Goal: Task Accomplishment & Management: Manage account settings

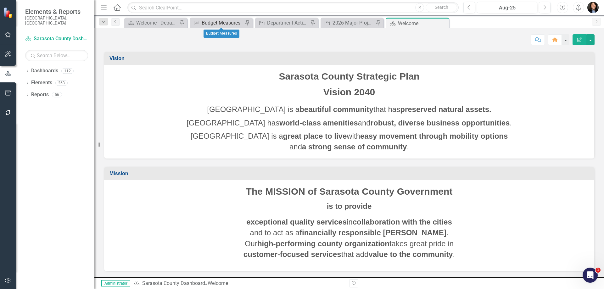
click at [215, 22] on div "Budget Measures" at bounding box center [223, 23] width 42 height 8
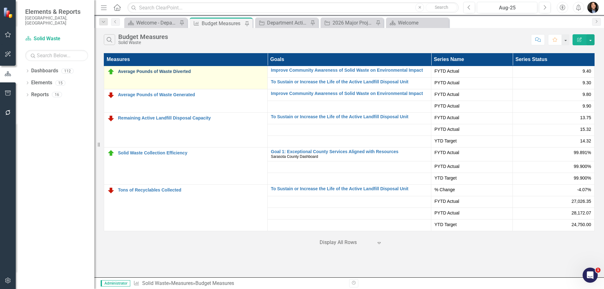
click at [165, 70] on link "Average Pounds of Waste Diverted" at bounding box center [191, 71] width 146 height 5
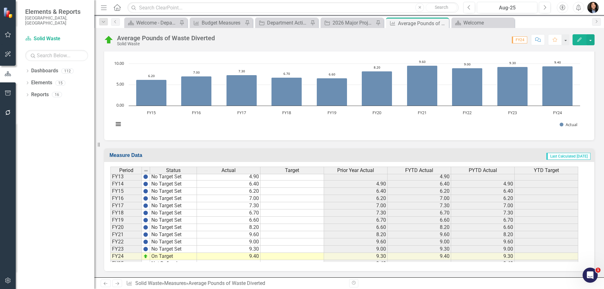
scroll to position [79, 0]
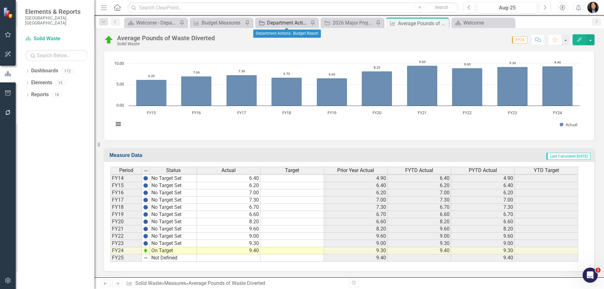
click at [270, 24] on div "Department Actions - Budget Report" at bounding box center [288, 23] width 42 height 8
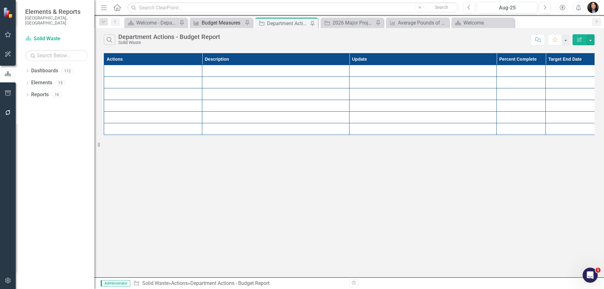
click at [222, 23] on div "Budget Measures" at bounding box center [223, 23] width 42 height 8
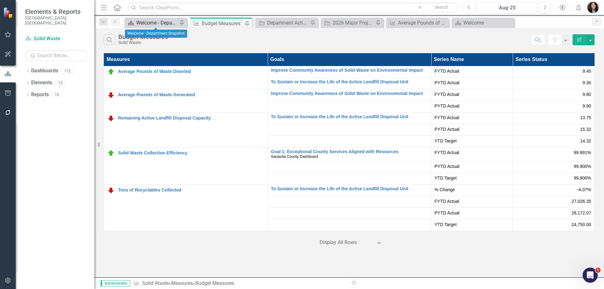
click at [156, 24] on div "Welcome - Department Snapshot" at bounding box center [157, 23] width 42 height 8
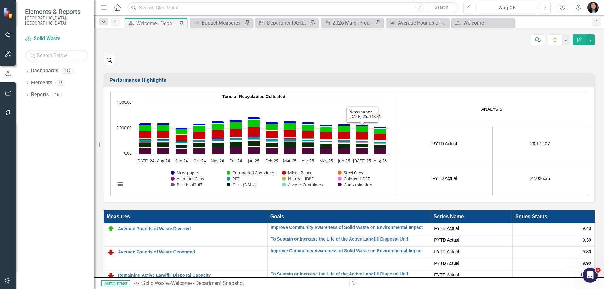
scroll to position [1039, 0]
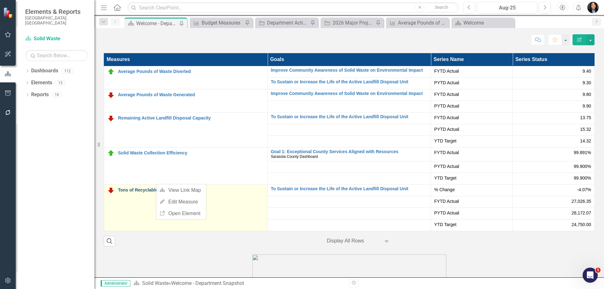
click at [125, 188] on link "Tons of Recyclables Collected" at bounding box center [191, 190] width 146 height 5
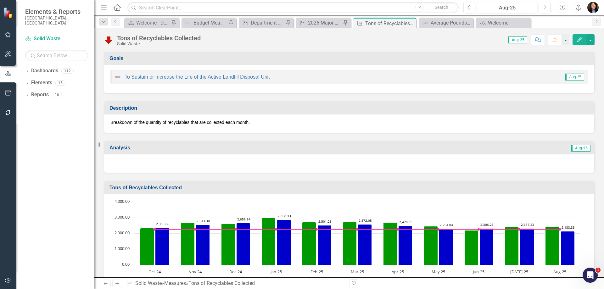
click at [409, 164] on div at bounding box center [349, 164] width 490 height 18
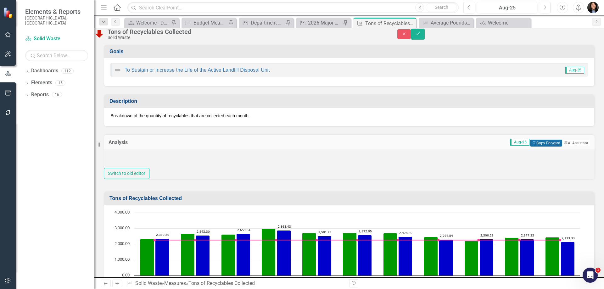
click at [532, 145] on icon "Copy Forward" at bounding box center [534, 142] width 4 height 3
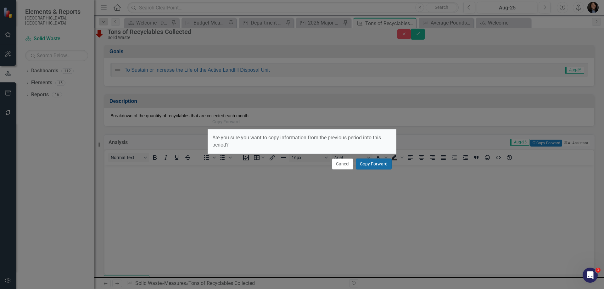
click at [378, 169] on button "Copy Forward" at bounding box center [374, 164] width 36 height 11
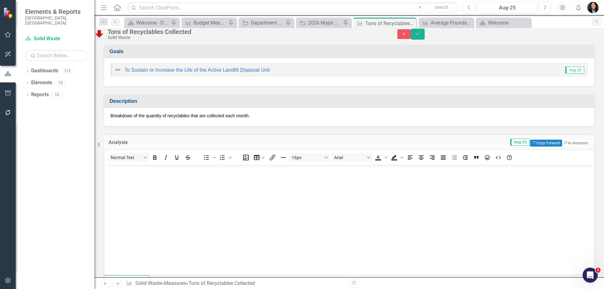
click at [385, 190] on body "Rich Text Area. Press ALT-0 for help." at bounding box center [350, 212] width 490 height 94
click at [530, 147] on button "Copy Forward Copy Forward" at bounding box center [546, 143] width 32 height 7
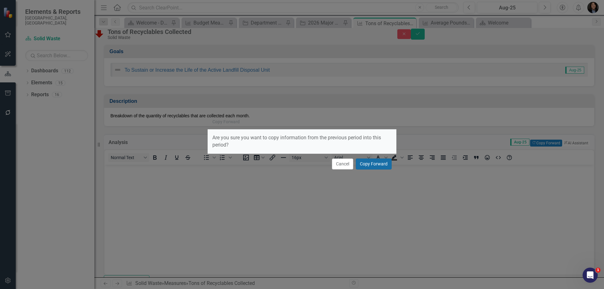
click at [381, 164] on button "Copy Forward" at bounding box center [374, 164] width 36 height 11
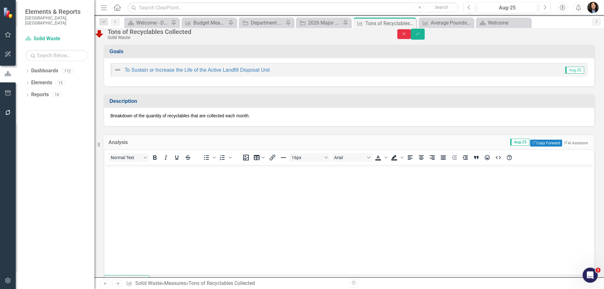
click at [407, 36] on icon "Close" at bounding box center [405, 34] width 6 height 4
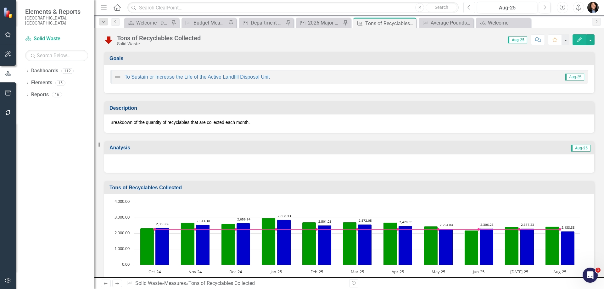
click at [465, 8] on button "Previous" at bounding box center [470, 7] width 12 height 11
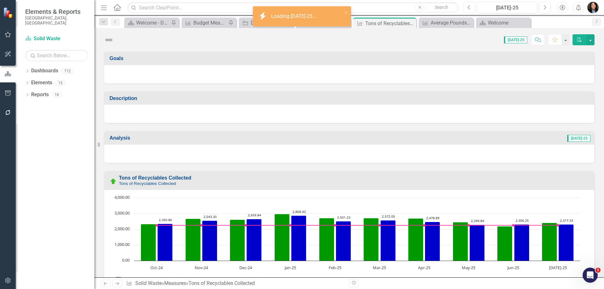
click at [465, 8] on button "Previous" at bounding box center [470, 7] width 12 height 11
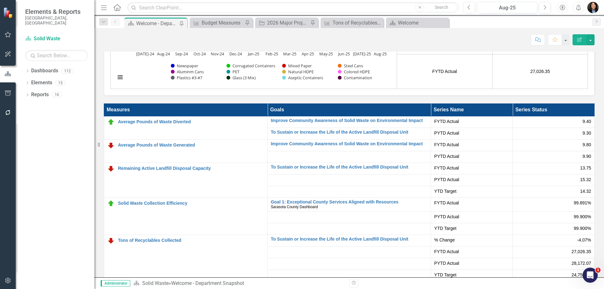
scroll to position [1007, 0]
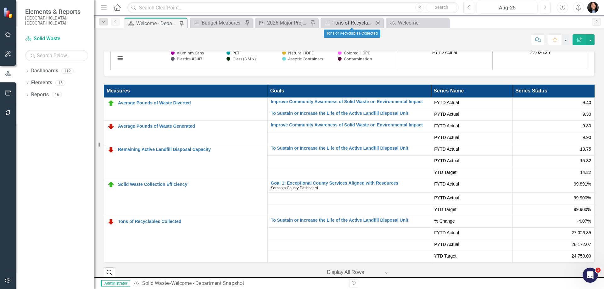
click at [336, 22] on div "Tons of Recyclables Collected" at bounding box center [354, 23] width 42 height 8
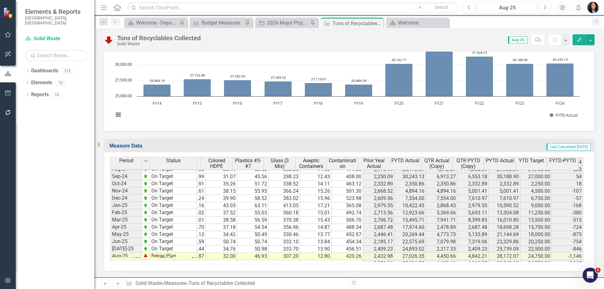
scroll to position [977, 0]
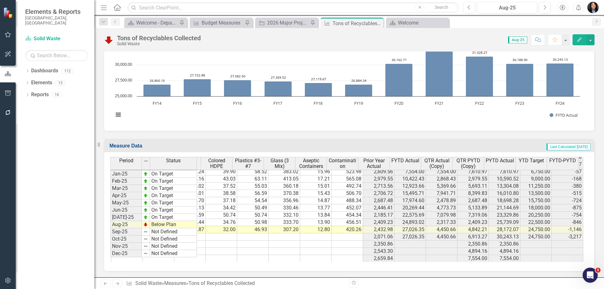
click at [117, 7] on icon "Home" at bounding box center [117, 7] width 8 height 7
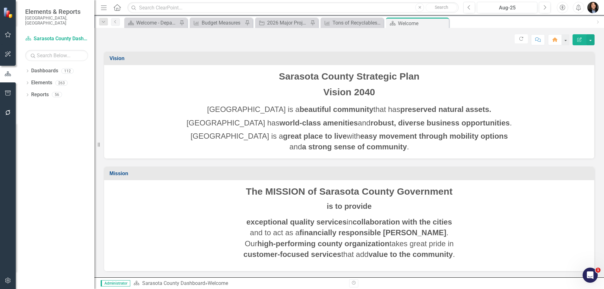
scroll to position [0, 0]
click at [149, 24] on div "Welcome - Department Snapshot" at bounding box center [157, 23] width 42 height 8
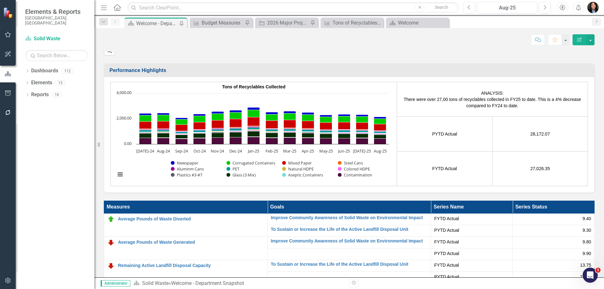
scroll to position [1039, 0]
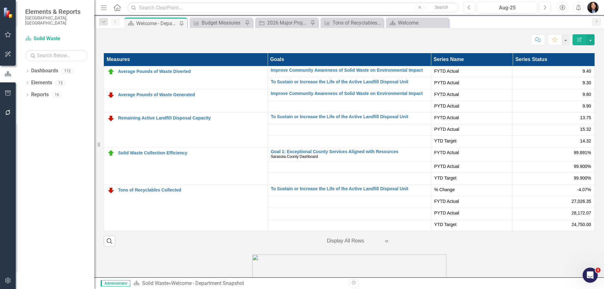
click at [593, 10] on img "button" at bounding box center [593, 7] width 11 height 11
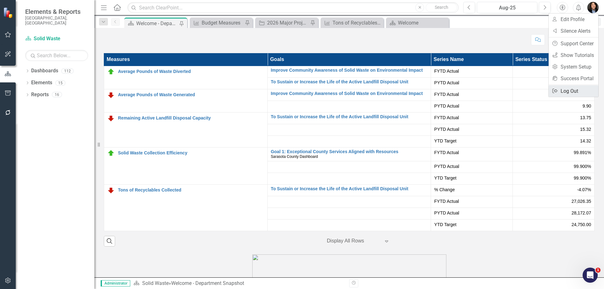
click at [575, 90] on link "Logout Log Out" at bounding box center [574, 91] width 50 height 12
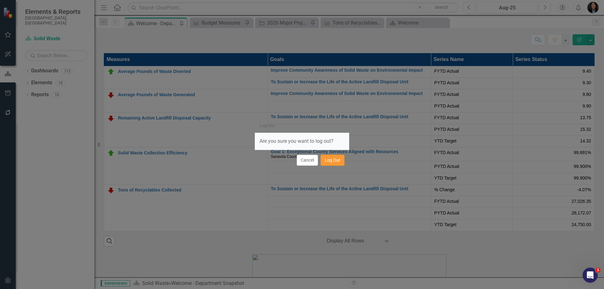
click at [336, 157] on button "Log Out" at bounding box center [333, 160] width 24 height 11
